Goal: Task Accomplishment & Management: Use online tool/utility

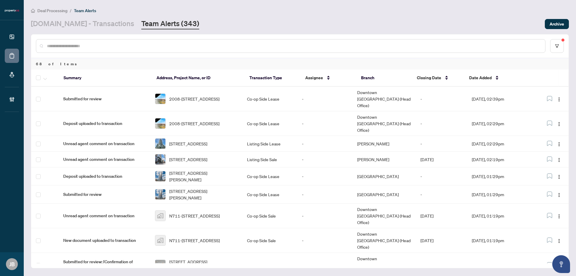
drag, startPoint x: 184, startPoint y: 7, endPoint x: 168, endPoint y: 8, distance: 15.8
click at [184, 7] on main "Deal Processing / Team Alerts [DOMAIN_NAME] - Transactions Team Alerts (343) Ar…" at bounding box center [300, 138] width 552 height 276
click at [94, 24] on link "[DOMAIN_NAME] - Transactions" at bounding box center [82, 24] width 103 height 11
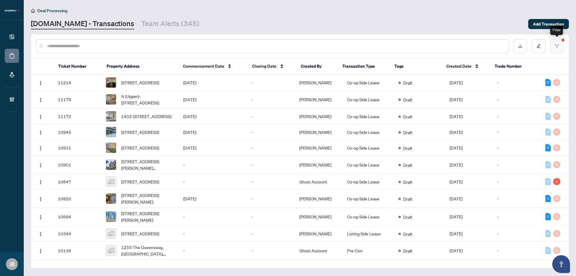
click at [560, 47] on button "button" at bounding box center [557, 46] width 14 height 14
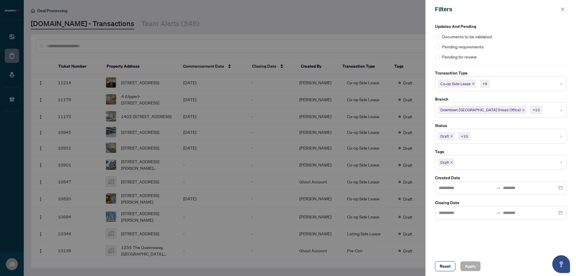
click at [497, 164] on input "search" at bounding box center [477, 162] width 42 height 7
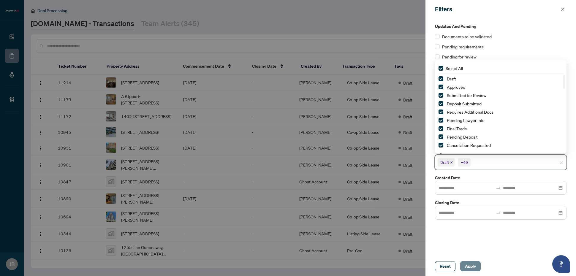
click at [471, 265] on span "Apply" at bounding box center [470, 267] width 11 height 10
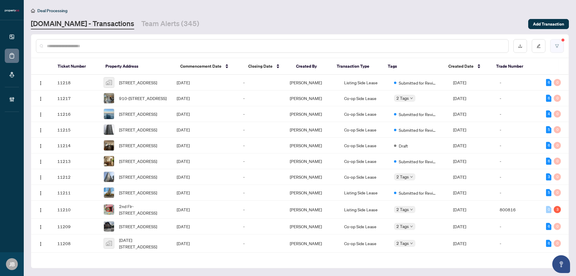
drag, startPoint x: 552, startPoint y: 46, endPoint x: 556, endPoint y: 46, distance: 4.2
click at [556, 46] on button "button" at bounding box center [557, 46] width 14 height 14
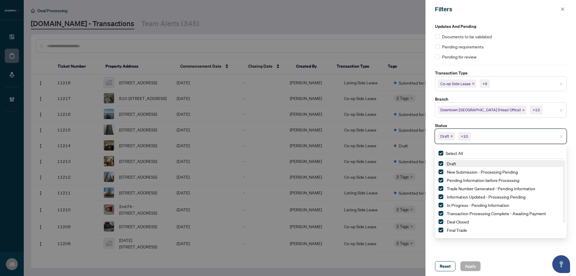
click at [493, 134] on input "search" at bounding box center [493, 136] width 42 height 7
click at [509, 248] on div "Updates and Pending Documents to be validated Pending requirements Pending for …" at bounding box center [501, 137] width 151 height 238
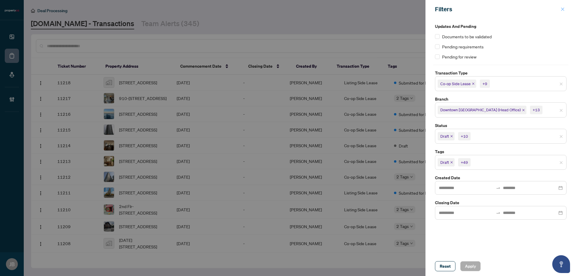
click at [565, 8] on button "button" at bounding box center [563, 9] width 8 height 7
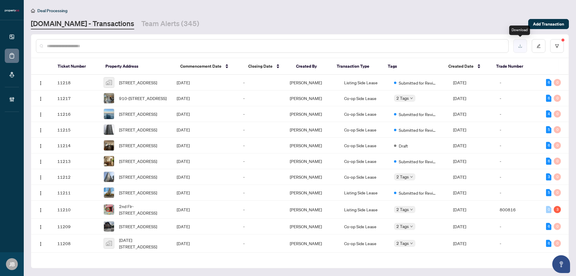
click at [519, 46] on icon "download" at bounding box center [520, 46] width 4 height 4
click at [554, 47] on button "button" at bounding box center [557, 46] width 14 height 14
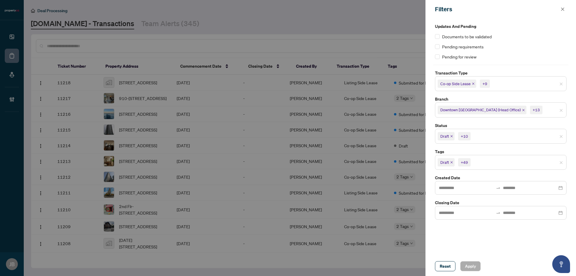
click at [498, 165] on input "search" at bounding box center [493, 162] width 42 height 7
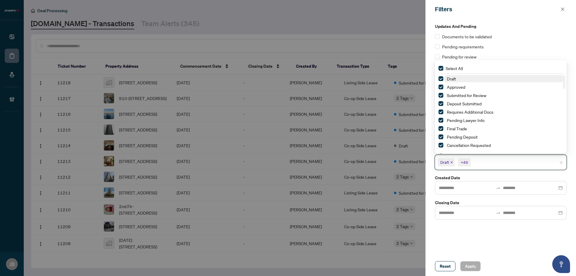
click at [494, 157] on div "Draft +49" at bounding box center [501, 162] width 132 height 15
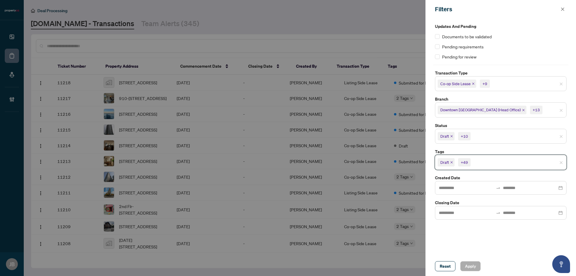
click at [489, 135] on input "search" at bounding box center [493, 136] width 42 height 7
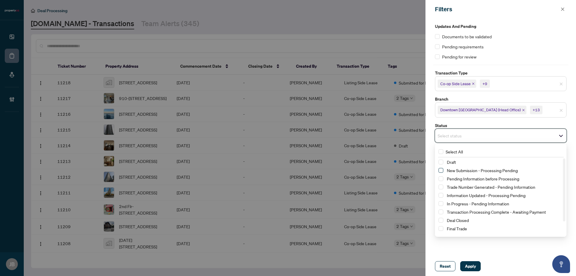
click at [442, 170] on span "Select New Submission - Processing Pending" at bounding box center [441, 170] width 5 height 5
click at [441, 190] on span "Select Trade Number Generated - Pending Information" at bounding box center [441, 188] width 5 height 5
click at [439, 197] on span "Select Information Updated - Processing Pending" at bounding box center [441, 197] width 5 height 5
click at [441, 187] on span "Select Trade Number Generated - Pending Information" at bounding box center [441, 188] width 5 height 5
click at [441, 181] on span "Select Pending Information before Processing" at bounding box center [441, 180] width 5 height 5
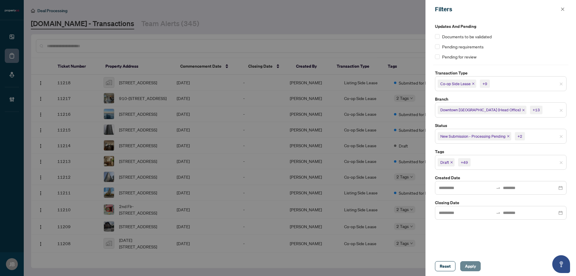
click at [470, 265] on span "Apply" at bounding box center [470, 267] width 11 height 10
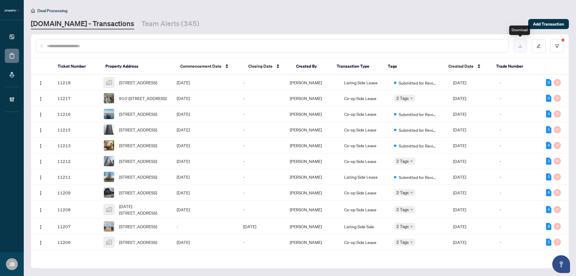
click at [523, 43] on button "button" at bounding box center [521, 46] width 14 height 14
click at [558, 45] on icon "filter" at bounding box center [557, 45] width 4 height 3
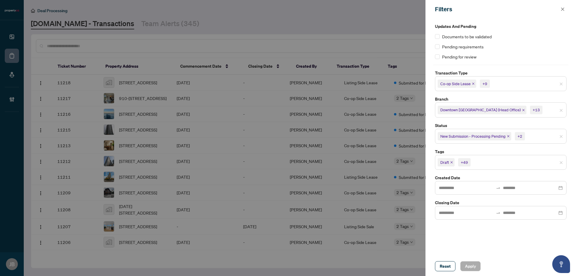
click at [537, 134] on input "search" at bounding box center [547, 136] width 42 height 7
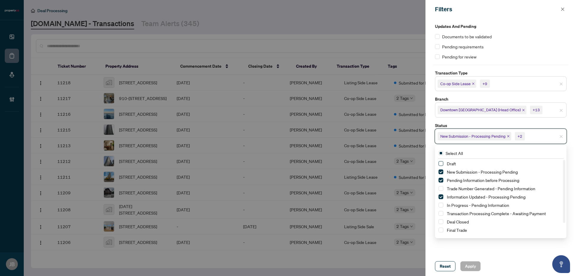
click at [442, 164] on span "Select Draft" at bounding box center [441, 163] width 5 height 5
click at [441, 173] on span "Select New Submission - Processing Pending" at bounding box center [441, 172] width 5 height 5
click at [442, 180] on span "Select Pending Information before Processing" at bounding box center [441, 180] width 5 height 5
click at [440, 198] on span "Select Information Updated - Processing Pending" at bounding box center [441, 197] width 5 height 5
click at [471, 265] on span "Apply" at bounding box center [470, 267] width 11 height 10
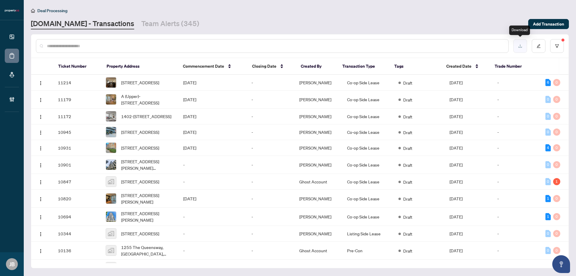
click at [517, 46] on button "button" at bounding box center [521, 46] width 14 height 14
click at [556, 42] on button "button" at bounding box center [557, 46] width 14 height 14
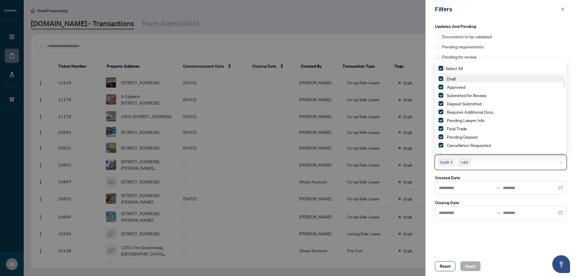
click at [481, 163] on input "search" at bounding box center [493, 162] width 42 height 7
click at [478, 240] on div "Updates and Pending Documents to be validated Pending requirements Pending for …" at bounding box center [501, 137] width 151 height 238
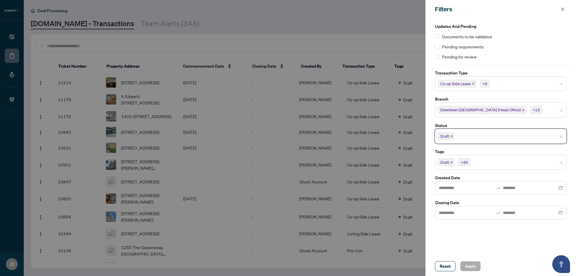
click at [481, 134] on input "search" at bounding box center [477, 136] width 42 height 7
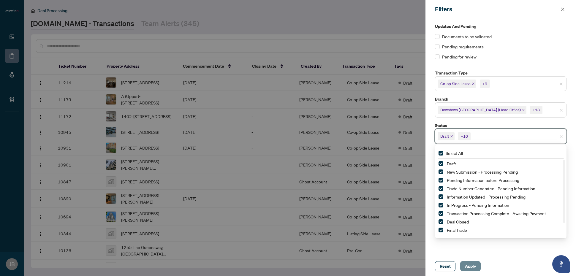
click at [474, 268] on span "Apply" at bounding box center [470, 267] width 11 height 10
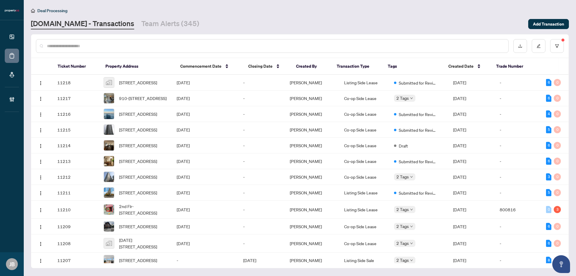
click at [478, 16] on div "Deal Processing [DOMAIN_NAME] - Transactions Team Alerts (345) Add Transaction" at bounding box center [300, 18] width 538 height 22
click at [556, 48] on button "button" at bounding box center [557, 46] width 14 height 14
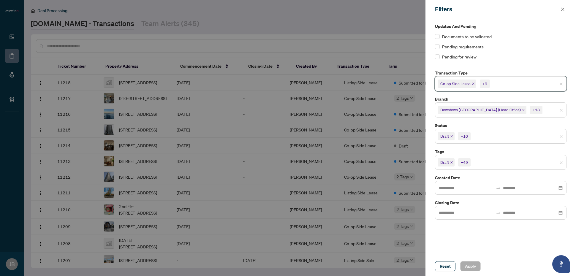
click at [517, 85] on input "search" at bounding box center [512, 83] width 42 height 7
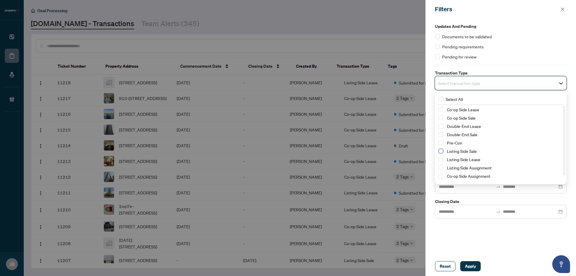
click at [440, 152] on span "Select Listing Side Sale" at bounding box center [441, 151] width 5 height 5
click at [441, 162] on span "Select Listing Side Lease" at bounding box center [441, 161] width 5 height 5
click at [442, 151] on span "Select Listing Side Sale" at bounding box center [441, 152] width 5 height 5
drag, startPoint x: 441, startPoint y: 153, endPoint x: 446, endPoint y: 155, distance: 5.2
click at [442, 153] on span "Select Listing Side Sale" at bounding box center [441, 152] width 5 height 5
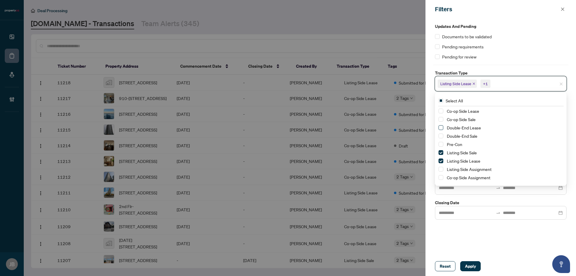
click at [441, 128] on span "Select Double-End Lease" at bounding box center [441, 127] width 5 height 5
click at [442, 135] on span "Select Double-End Sale" at bounding box center [441, 136] width 5 height 5
click at [539, 238] on div "Updates and Pending Documents to be validated Pending requirements Pending for …" at bounding box center [501, 137] width 151 height 238
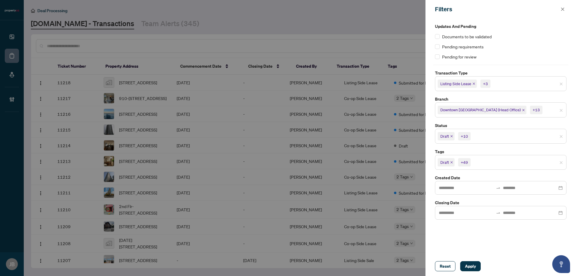
click at [494, 139] on input "search" at bounding box center [493, 136] width 42 height 7
click at [515, 251] on div "Updates and Pending Documents to be validated Pending requirements Pending for …" at bounding box center [501, 137] width 151 height 238
click at [479, 163] on input "search" at bounding box center [493, 161] width 42 height 7
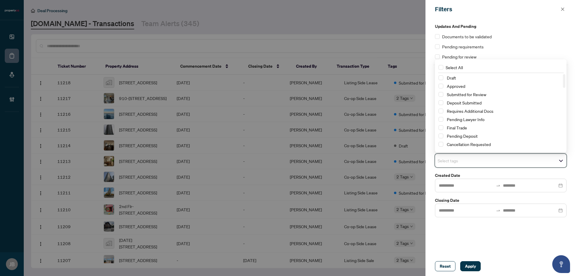
click at [478, 230] on div "Updates and Pending Documents to be validated Pending requirements Pending for …" at bounding box center [501, 137] width 151 height 238
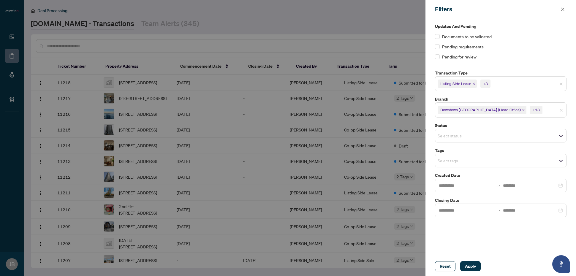
click at [465, 164] on input "search" at bounding box center [459, 160] width 42 height 7
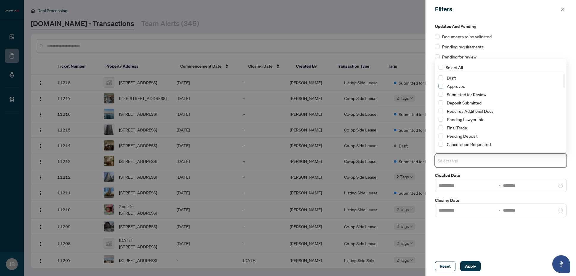
click at [441, 87] on span "Select Approved" at bounding box center [441, 86] width 5 height 5
click at [477, 230] on div "Updates and Pending Documents to be validated Pending requirements Pending for …" at bounding box center [501, 137] width 151 height 238
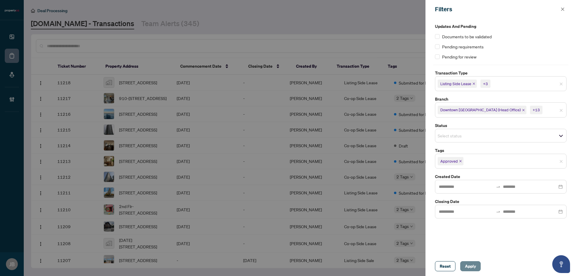
click at [471, 267] on span "Apply" at bounding box center [470, 267] width 11 height 10
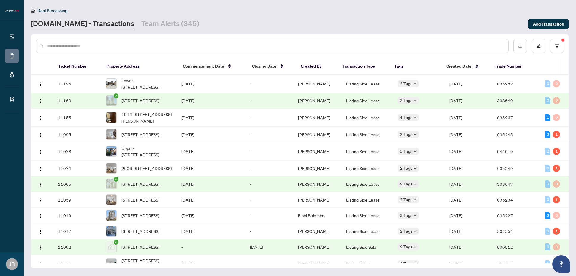
click at [127, 46] on input "text" at bounding box center [275, 46] width 457 height 7
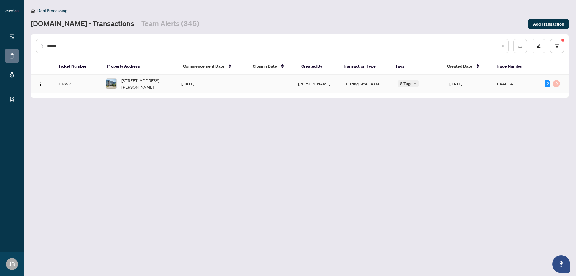
type input "******"
click at [368, 85] on td "Listing Side Lease" at bounding box center [367, 84] width 51 height 18
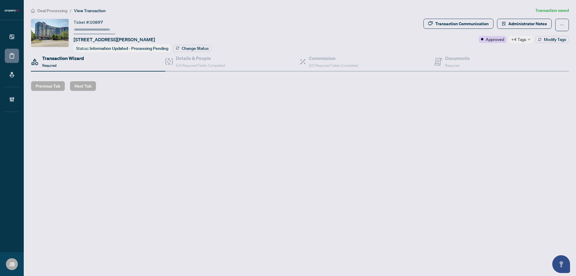
type input "******"
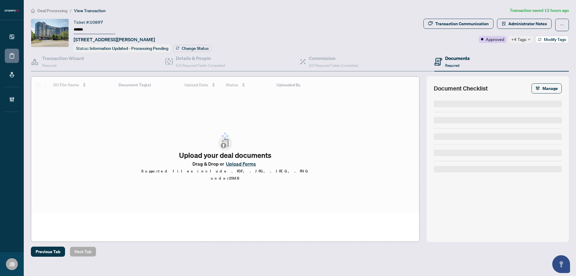
click at [549, 40] on span "Modify Tags" at bounding box center [555, 39] width 22 height 4
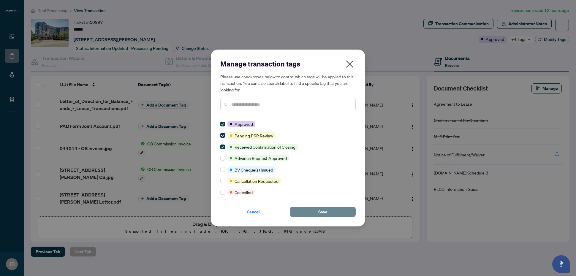
click at [333, 209] on button "Save" at bounding box center [323, 212] width 66 height 10
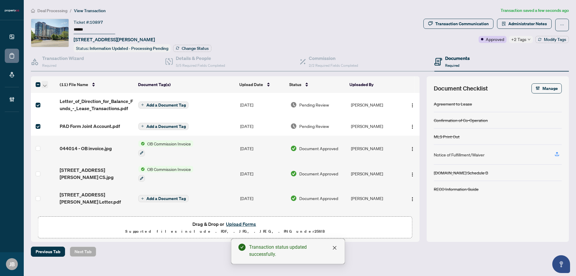
click at [45, 85] on icon "button" at bounding box center [45, 86] width 4 height 2
click at [73, 94] on span "Open Selected in New Tab(s)" at bounding box center [72, 94] width 53 height 7
